Goal: Transaction & Acquisition: Purchase product/service

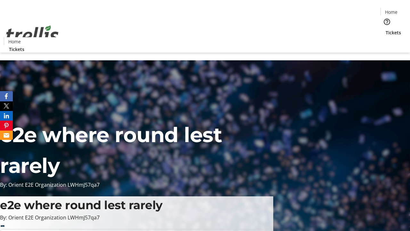
click at [386, 29] on span "Tickets" at bounding box center [393, 32] width 15 height 7
